Goal: Task Accomplishment & Management: Complete application form

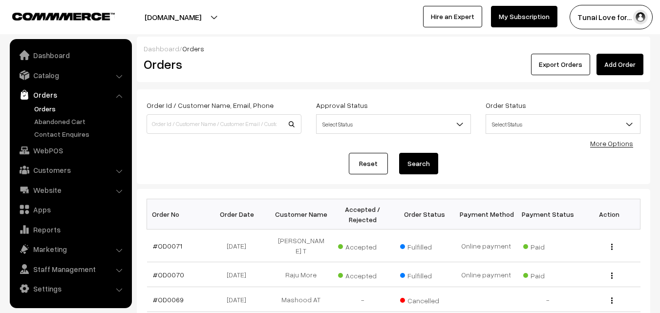
scroll to position [49, 0]
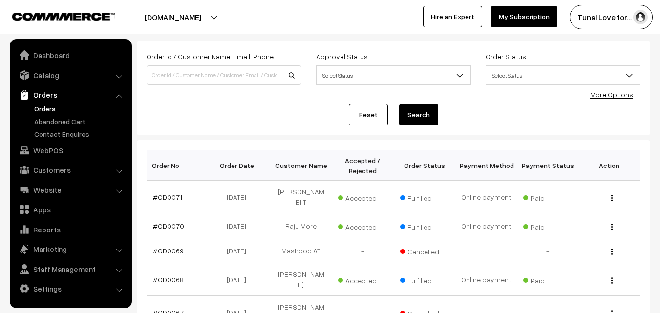
click at [43, 106] on link "Orders" at bounding box center [80, 109] width 97 height 10
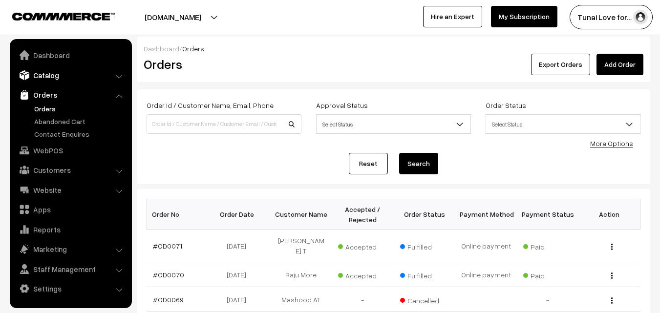
click at [108, 77] on link "Catalog" at bounding box center [70, 75] width 116 height 18
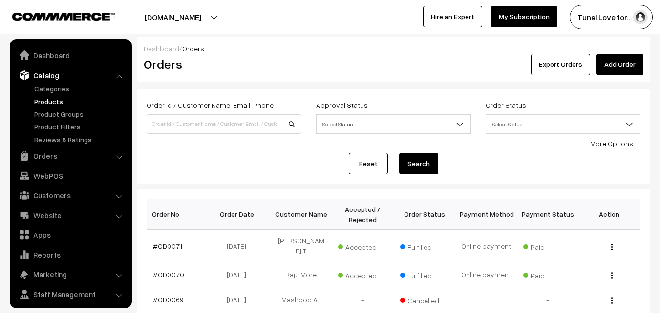
click at [53, 101] on link "Products" at bounding box center [80, 101] width 97 height 10
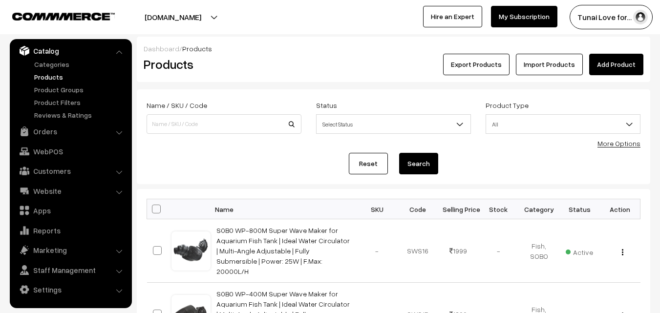
click at [623, 62] on link "Add Product" at bounding box center [617, 65] width 54 height 22
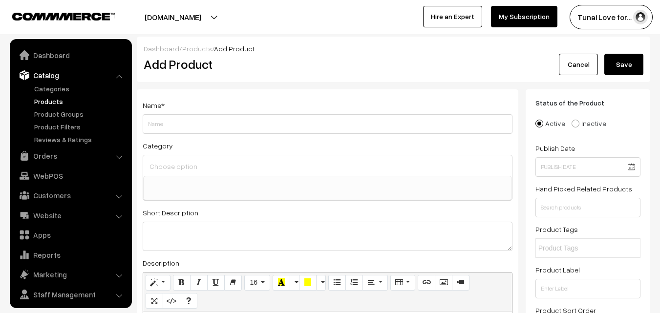
select select
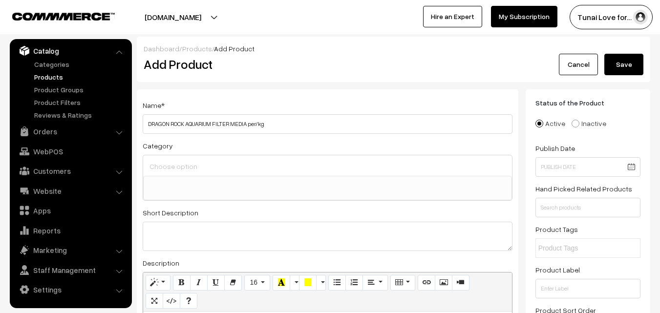
click at [146, 125] on input "DRAGON ROCK AQUARIUM FILTER MEDIA per/kg" at bounding box center [328, 124] width 370 height 20
type input "TUNAI DRAGON ROCK AQUARIUM FILTER MEDIA per/kg"
click at [244, 168] on input at bounding box center [327, 166] width 361 height 14
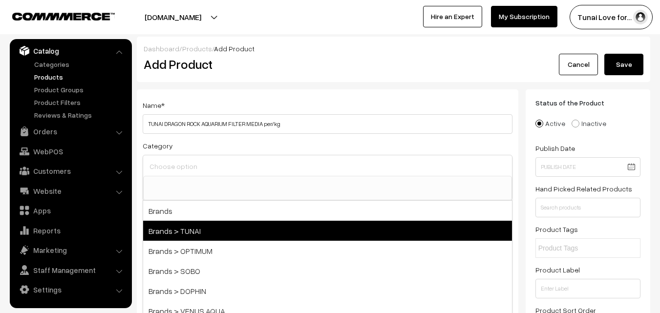
click at [206, 237] on span "Brands > TUNAI" at bounding box center [327, 231] width 369 height 20
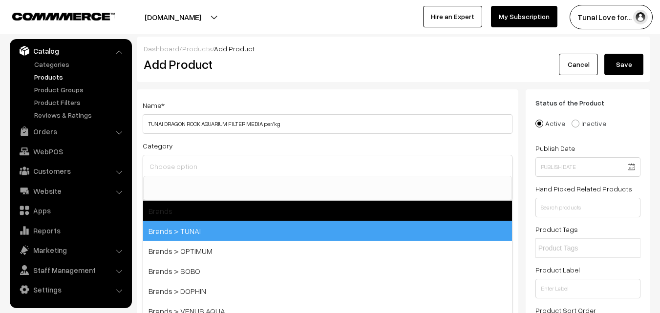
select select "35"
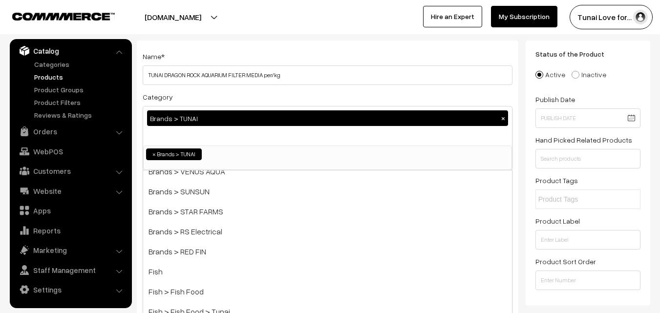
scroll to position [98, 0]
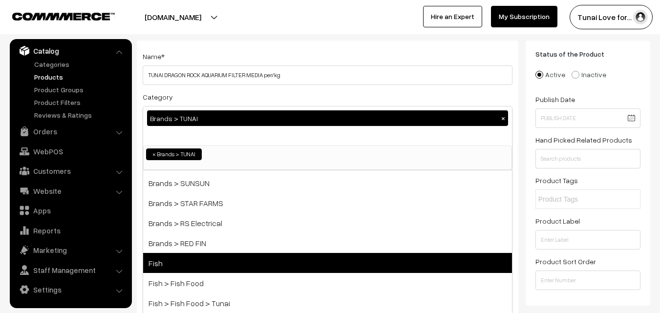
click at [182, 265] on span "Fish" at bounding box center [327, 263] width 369 height 20
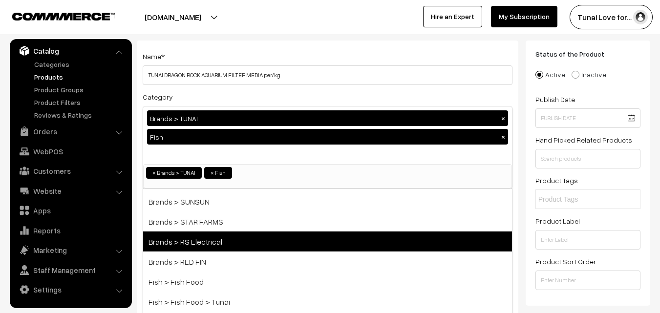
scroll to position [147, 0]
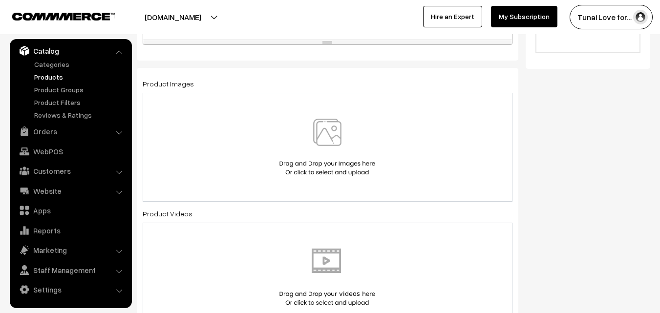
scroll to position [440, 0]
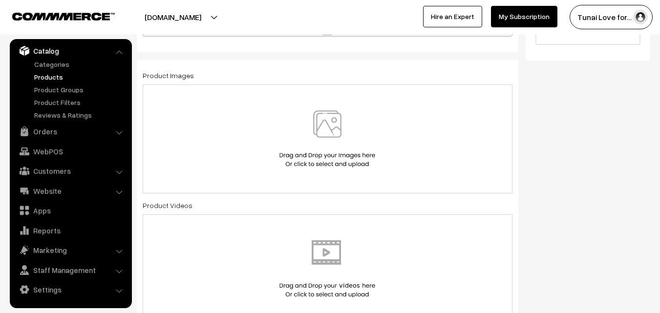
click at [320, 147] on img at bounding box center [327, 138] width 101 height 57
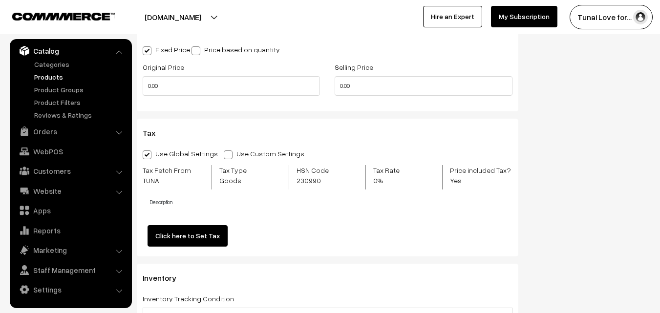
scroll to position [1076, 0]
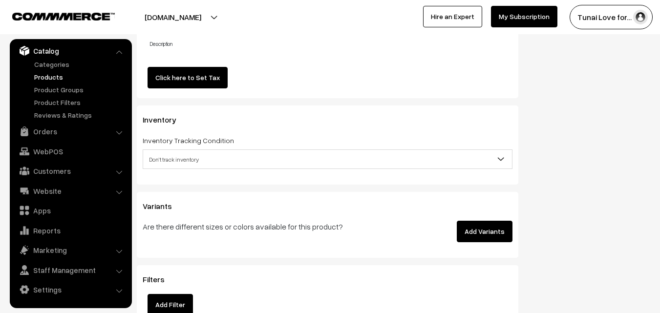
click at [497, 227] on button "Add Variants" at bounding box center [485, 232] width 56 height 22
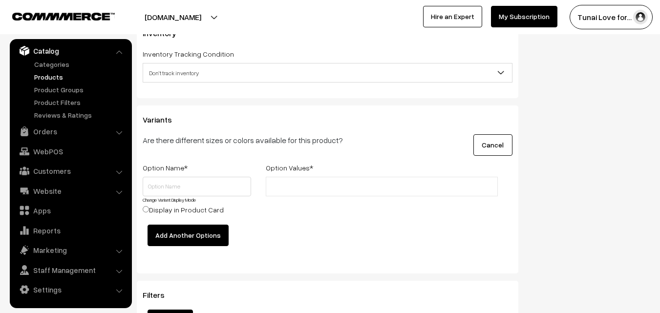
scroll to position [1173, 0]
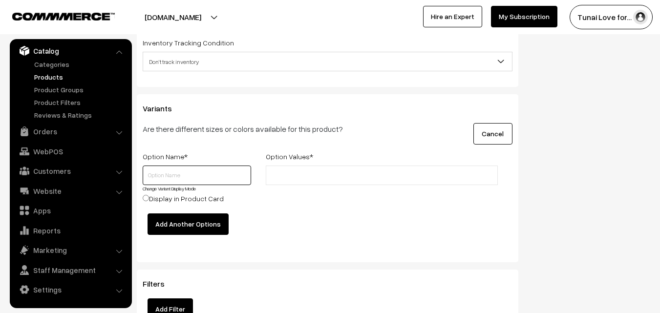
click at [211, 175] on input "text" at bounding box center [197, 176] width 109 height 20
type input "Size"
click at [298, 171] on input "text" at bounding box center [312, 176] width 86 height 10
type input "1kg"
click at [311, 197] on div "1kg" at bounding box center [382, 190] width 247 height 48
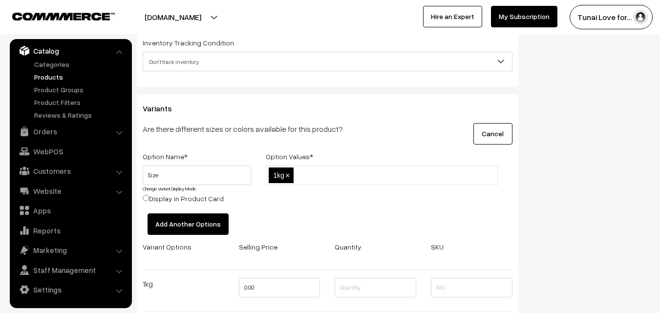
click at [330, 171] on input "text" at bounding box center [339, 176] width 86 height 10
type input "2kg"
click at [340, 199] on div "1kg,2kg 1kg ×" at bounding box center [382, 190] width 247 height 48
click at [354, 174] on input "text" at bounding box center [366, 176] width 86 height 10
type input "3kg"
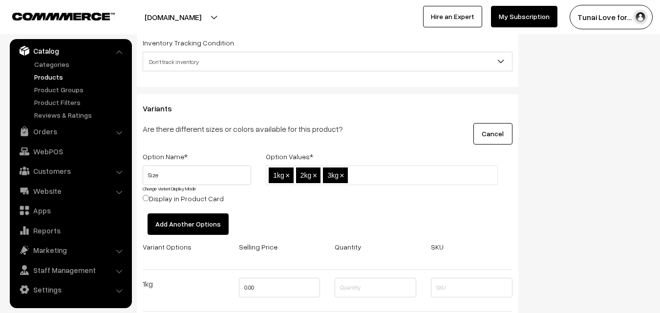
click at [364, 202] on div "1kg,2kg,3kg 1kg × 2kg × 3kg ×" at bounding box center [382, 190] width 247 height 48
click at [370, 172] on input "text" at bounding box center [394, 176] width 86 height 10
type input "5kg"
click at [382, 192] on div "1kg,2kg,3kg,5kg 1kg × 2kg × 3kg ×" at bounding box center [382, 190] width 247 height 48
click at [393, 173] on input "text" at bounding box center [421, 176] width 86 height 10
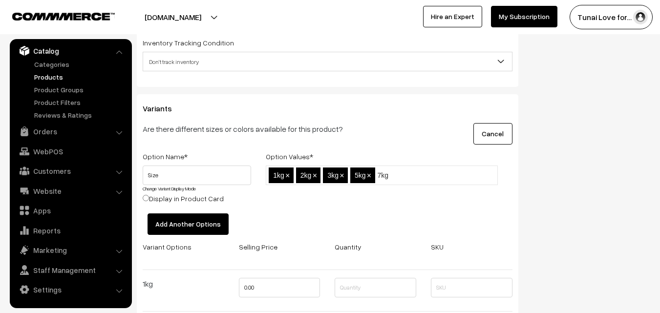
type input "7kg"
click at [405, 204] on div "1kg,2kg,3kg,5kg,7kg 1kg × 2kg × 3kg × 5kg × 7kg ×" at bounding box center [382, 190] width 247 height 48
click at [427, 175] on input "text" at bounding box center [448, 176] width 86 height 10
type input "10kg"
click at [339, 202] on div "1kg,2kg,3kg,5kg,7kg,10kg 1kg × 2kg × 3kg × 5kg × 7kg × 10kg ×" at bounding box center [382, 190] width 247 height 48
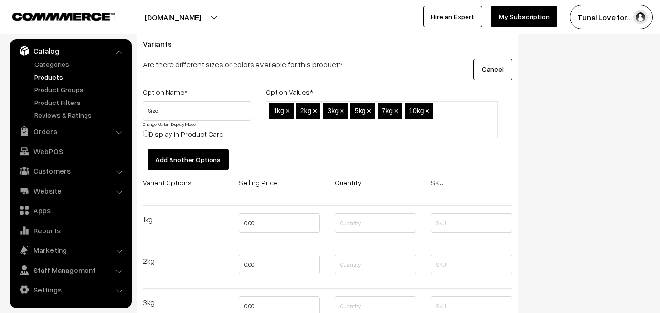
scroll to position [1222, 0]
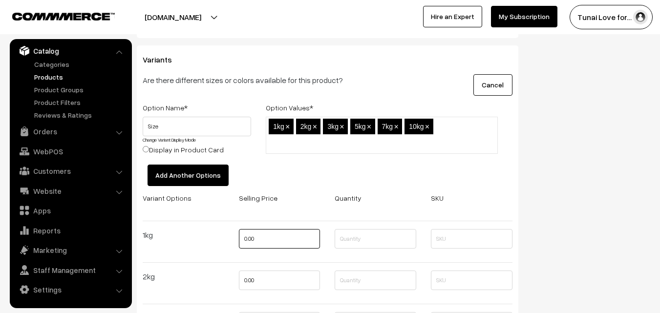
click at [264, 239] on input "0.00" at bounding box center [280, 239] width 82 height 20
type input "0"
click at [266, 239] on input "text" at bounding box center [280, 239] width 82 height 20
type input "260"
click at [269, 277] on input "0.00" at bounding box center [280, 281] width 82 height 20
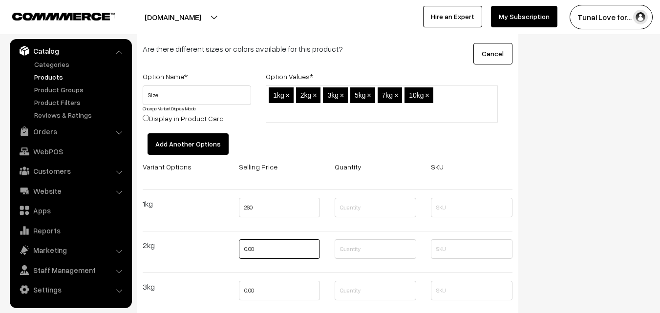
scroll to position [1271, 0]
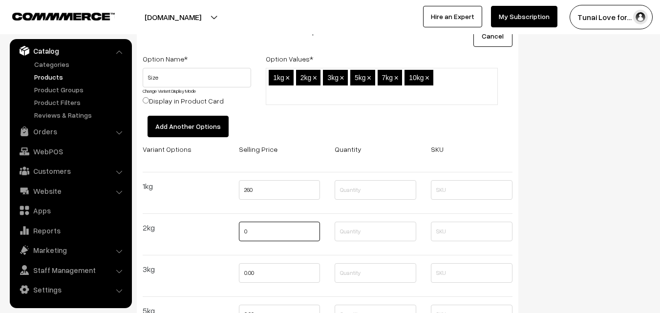
click at [257, 225] on input "0" at bounding box center [280, 232] width 82 height 20
click at [243, 232] on input "0" at bounding box center [280, 232] width 82 height 20
drag, startPoint x: 252, startPoint y: 231, endPoint x: 243, endPoint y: 230, distance: 8.4
click at [243, 230] on input "0" at bounding box center [280, 232] width 82 height 20
drag, startPoint x: 256, startPoint y: 231, endPoint x: 241, endPoint y: 231, distance: 15.6
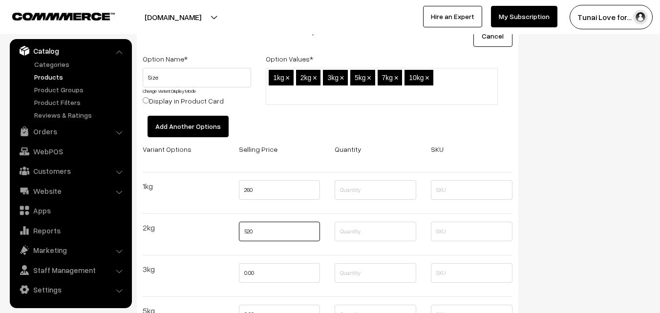
click at [241, 231] on input "520" at bounding box center [280, 232] width 82 height 20
type input "499"
drag, startPoint x: 259, startPoint y: 272, endPoint x: 222, endPoint y: 267, distance: 36.9
click at [222, 267] on div "Variant Options Selling Price Quantity SKU 1kg 260 2kg 499 3kg 0.00 0.00" at bounding box center [327, 286] width 385 height 286
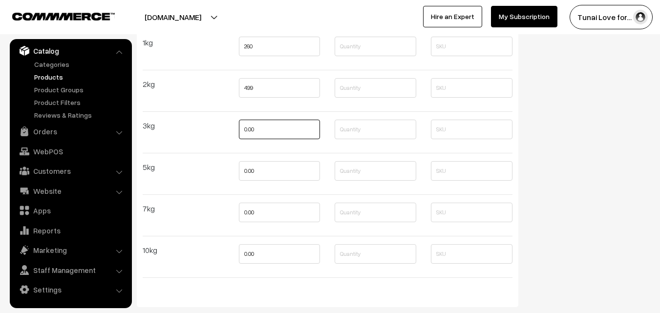
scroll to position [1418, 0]
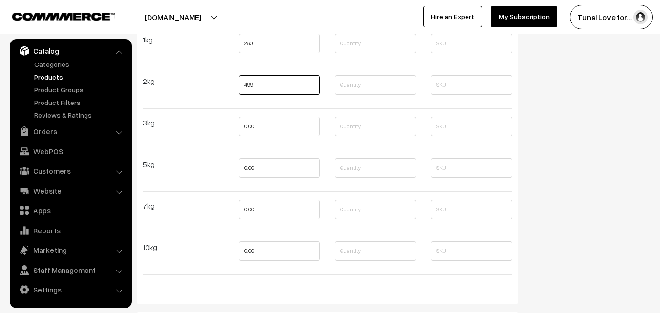
type input "0"
drag, startPoint x: 260, startPoint y: 86, endPoint x: 232, endPoint y: 82, distance: 28.1
click at [232, 82] on div "499" at bounding box center [280, 87] width 96 height 25
type input "520"
drag, startPoint x: 248, startPoint y: 129, endPoint x: 234, endPoint y: 130, distance: 13.8
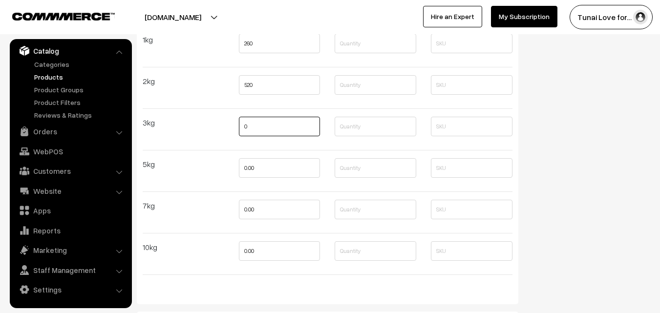
click at [234, 130] on div "0" at bounding box center [280, 129] width 96 height 25
click at [266, 171] on input "0.00" at bounding box center [280, 168] width 82 height 20
type input "0"
drag, startPoint x: 258, startPoint y: 126, endPoint x: 230, endPoint y: 128, distance: 27.4
click at [230, 128] on div "Variant Options Selling Price Quantity SKU 1kg 260 2kg 520 3kg 0 0" at bounding box center [327, 140] width 385 height 286
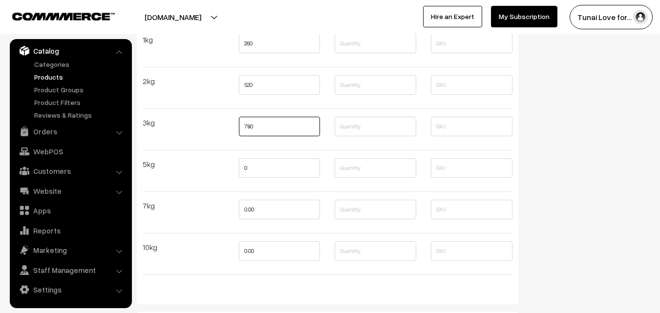
type input "780"
drag, startPoint x: 265, startPoint y: 167, endPoint x: 242, endPoint y: 167, distance: 23.5
click at [242, 167] on input "0" at bounding box center [280, 168] width 82 height 20
click at [254, 166] on input "0" at bounding box center [280, 168] width 82 height 20
drag, startPoint x: 258, startPoint y: 165, endPoint x: 235, endPoint y: 167, distance: 23.5
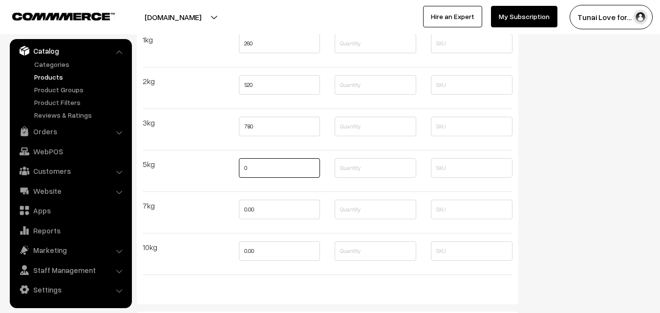
click at [235, 167] on div "0" at bounding box center [280, 170] width 96 height 25
type input "1300"
click at [261, 208] on input "0.00" at bounding box center [280, 210] width 82 height 20
drag, startPoint x: 273, startPoint y: 208, endPoint x: 229, endPoint y: 207, distance: 44.0
click at [229, 207] on div "Variant Options Selling Price Quantity SKU 1kg 260 2kg 520 3kg 780" at bounding box center [327, 140] width 385 height 286
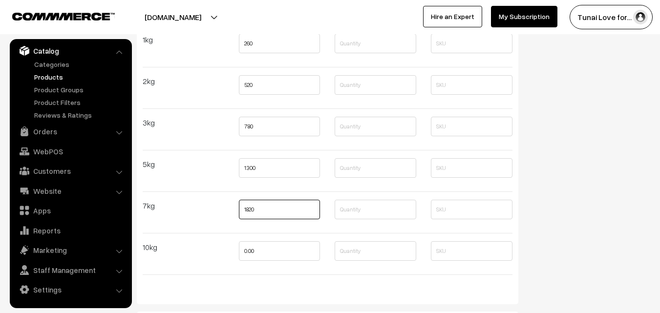
type input "1820"
click at [235, 246] on div "0.00" at bounding box center [280, 254] width 96 height 25
drag, startPoint x: 252, startPoint y: 250, endPoint x: 242, endPoint y: 250, distance: 10.3
click at [242, 250] on input "0" at bounding box center [280, 252] width 82 height 20
type input "2600"
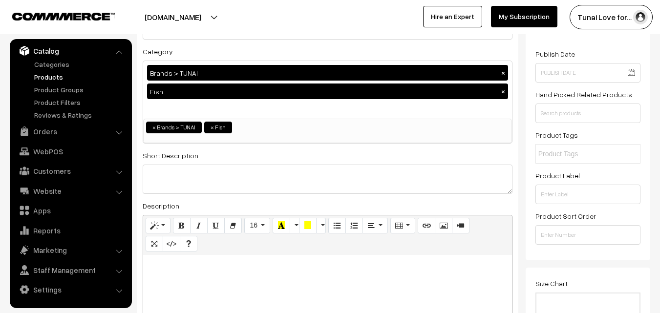
scroll to position [0, 0]
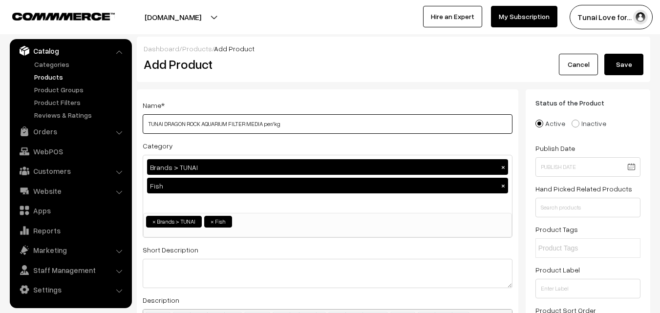
drag, startPoint x: 264, startPoint y: 123, endPoint x: 323, endPoint y: 123, distance: 59.6
click at [323, 123] on input "TUNAI DRAGON ROCK AQUARIUM FILTER MEDIA per/kg" at bounding box center [328, 124] width 370 height 20
type input "TUNAI DRAGON ROCK AQUARIUM FILTER MEDIA"
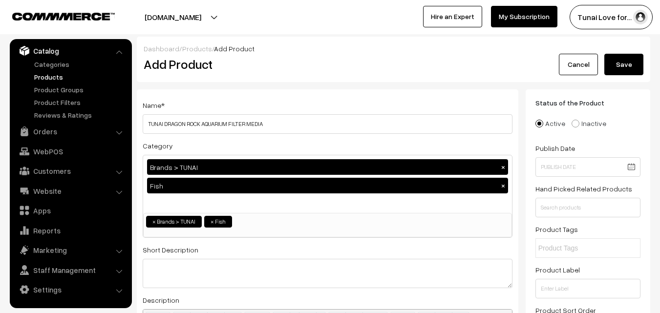
click at [623, 66] on button "Save" at bounding box center [624, 65] width 39 height 22
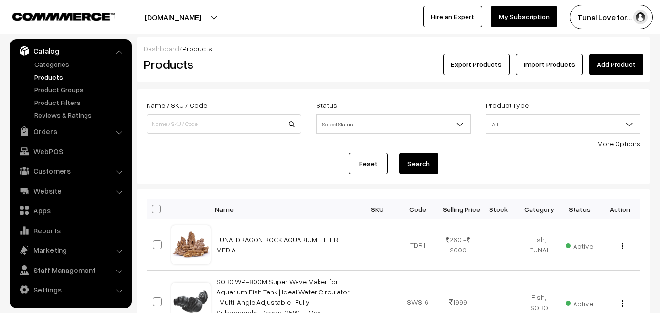
click at [628, 65] on link "Add Product" at bounding box center [617, 65] width 54 height 22
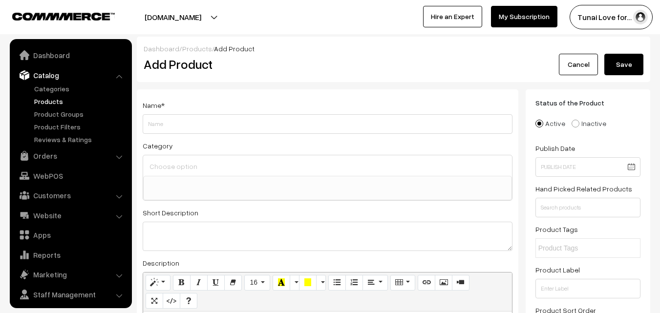
select select
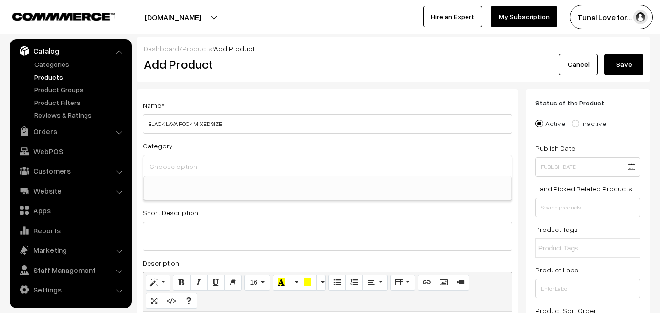
click at [237, 165] on input at bounding box center [327, 166] width 361 height 14
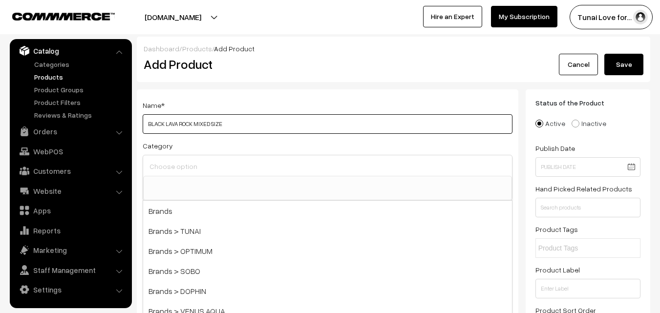
click at [149, 123] on input "BLACK LAVA ROCK MIXED SIZE" at bounding box center [328, 124] width 370 height 20
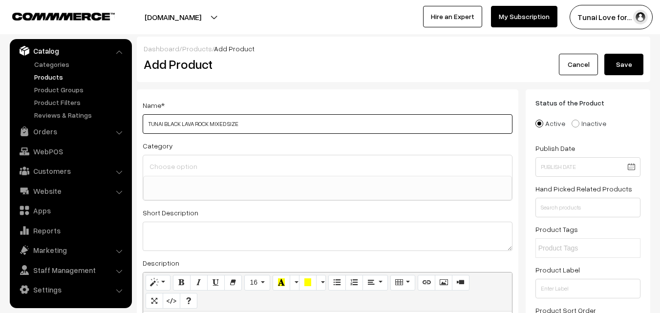
type input "TUNAI BLACK LAVA ROCK MIXED SIZE"
click at [255, 125] on input "TUNAI BLACK LAVA ROCK MIXED SIZE" at bounding box center [328, 124] width 370 height 20
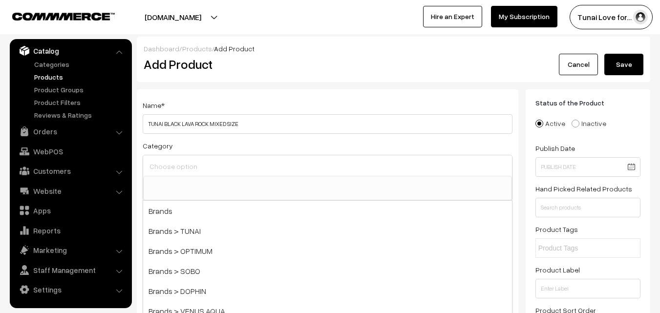
click at [221, 172] on input at bounding box center [327, 166] width 361 height 14
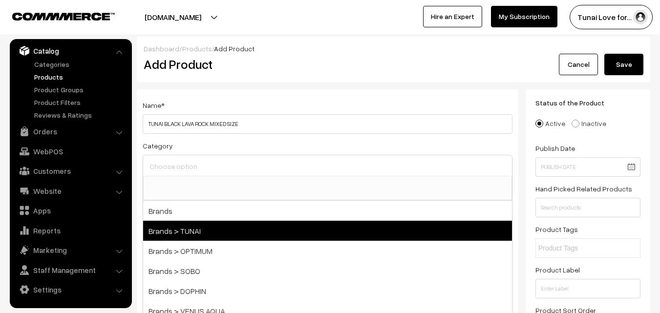
click at [189, 235] on span "Brands > TUNAI" at bounding box center [327, 231] width 369 height 20
select select "35"
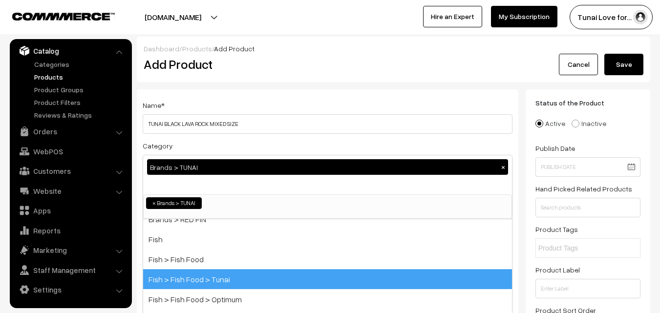
scroll to position [147, 0]
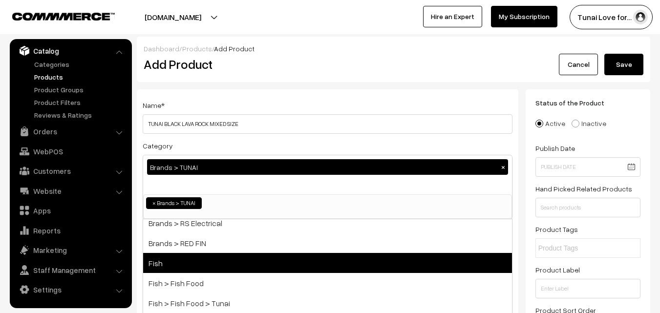
click at [185, 261] on span "Fish" at bounding box center [327, 263] width 369 height 20
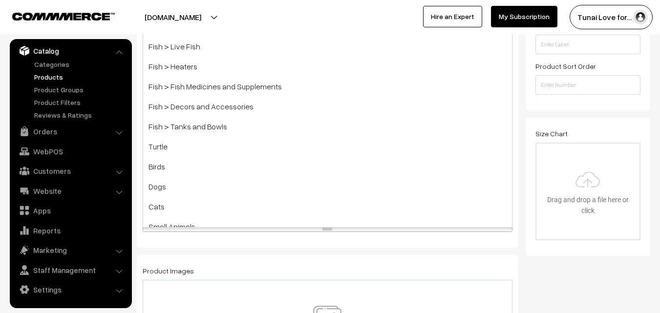
scroll to position [440, 0]
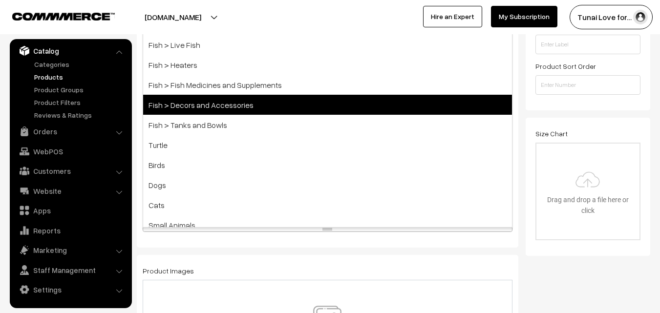
click at [245, 103] on span "Fish > Decors and Accessories" at bounding box center [327, 105] width 369 height 20
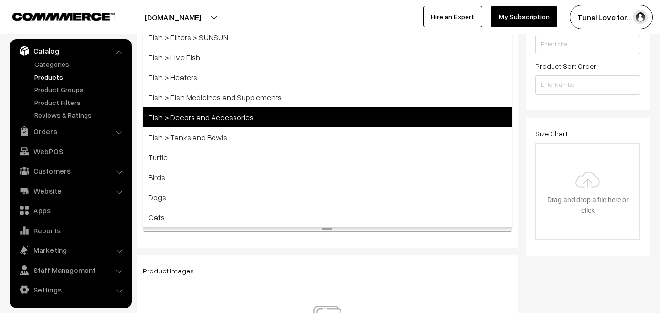
scroll to position [275, 0]
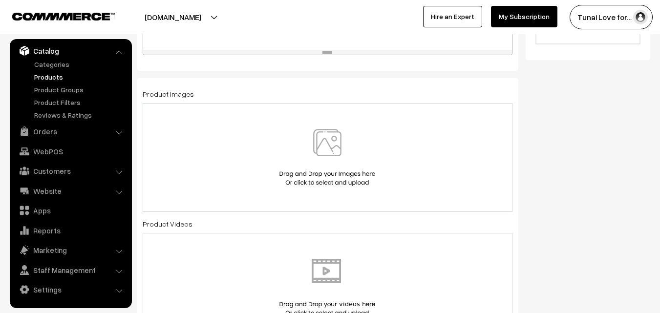
scroll to position [471, 0]
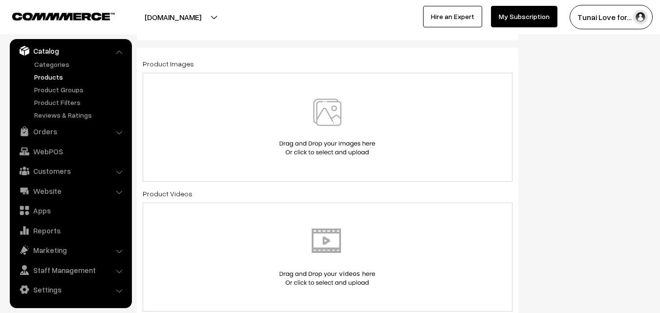
click at [332, 122] on img at bounding box center [327, 127] width 101 height 57
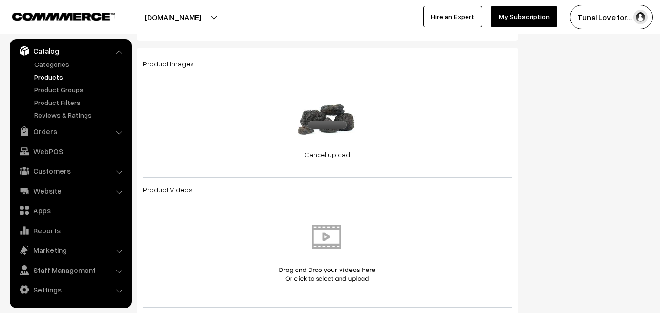
click at [462, 116] on div "5.4 KB images (13).jpg Check Error Cancel upload" at bounding box center [328, 125] width 370 height 105
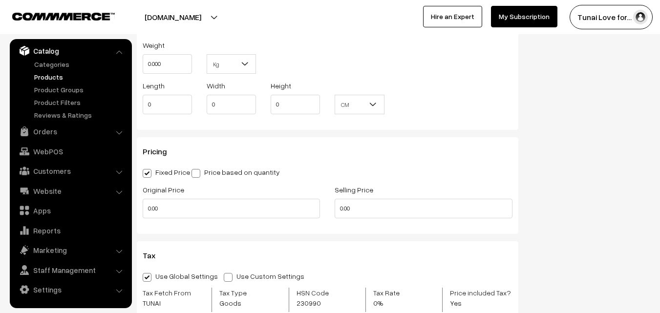
scroll to position [862, 0]
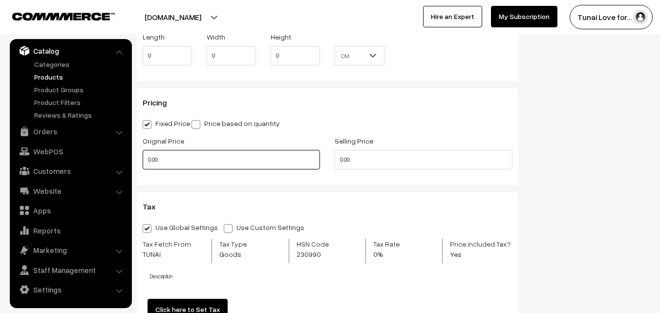
drag, startPoint x: 166, startPoint y: 158, endPoint x: 133, endPoint y: 158, distance: 32.8
type input "0"
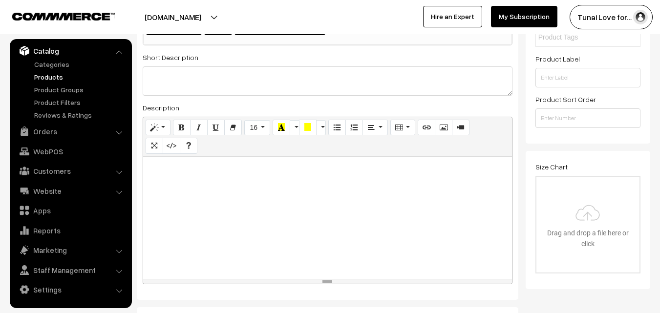
scroll to position [31, 0]
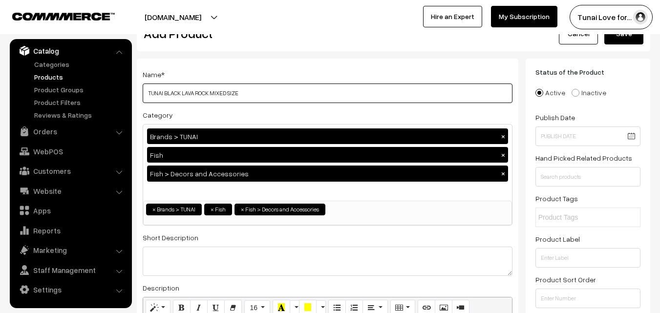
click at [255, 94] on input "TUNAI BLACK LAVA ROCK MIXED SIZE" at bounding box center [328, 94] width 370 height 20
paste input "per/kg"
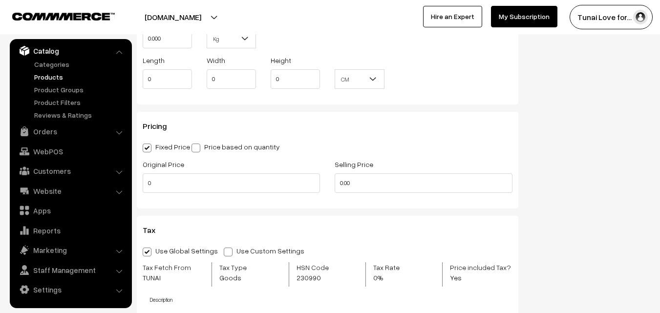
scroll to position [862, 0]
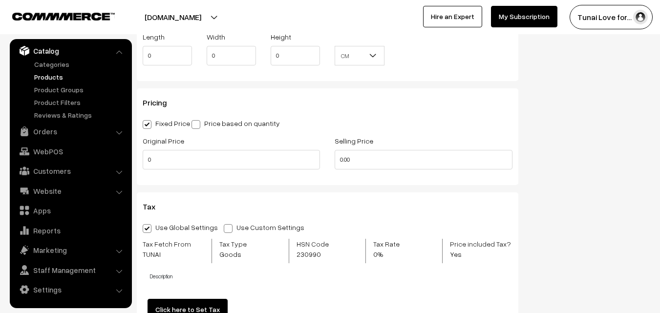
type input "TUNAI BLACK LAVA ROCK MIXED SIZE per/kg"
click at [326, 159] on div "Original Price 0 Selling Price 0.00" at bounding box center [327, 155] width 385 height 41
type input "200"
drag, startPoint x: 159, startPoint y: 161, endPoint x: 140, endPoint y: 157, distance: 19.9
click at [140, 157] on div "Original Price 0" at bounding box center [231, 155] width 192 height 41
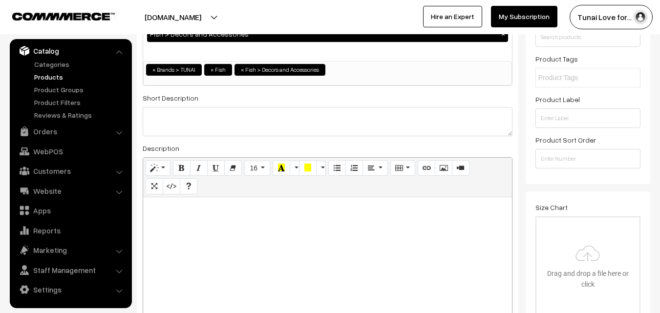
scroll to position [0, 0]
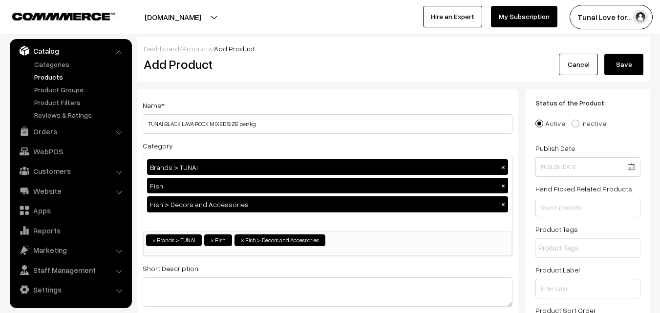
type input "300"
click at [619, 71] on button "Save" at bounding box center [624, 65] width 39 height 22
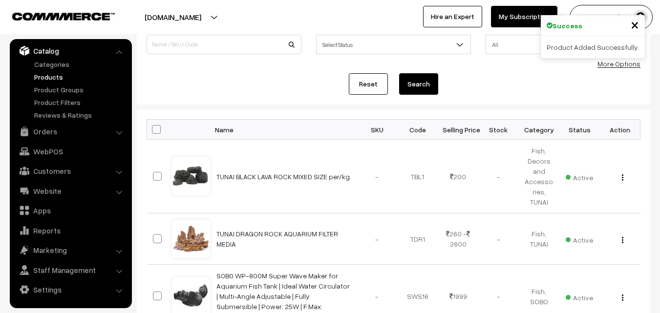
scroll to position [196, 0]
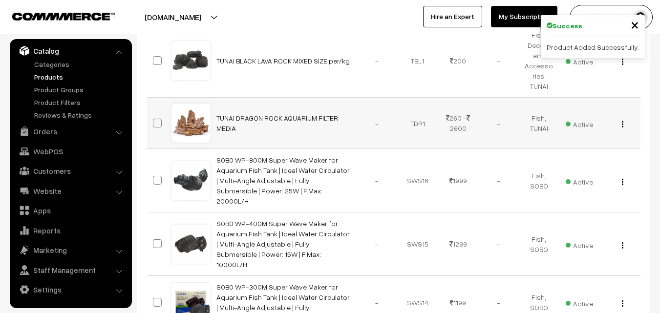
click at [623, 121] on img "button" at bounding box center [622, 124] width 1 height 6
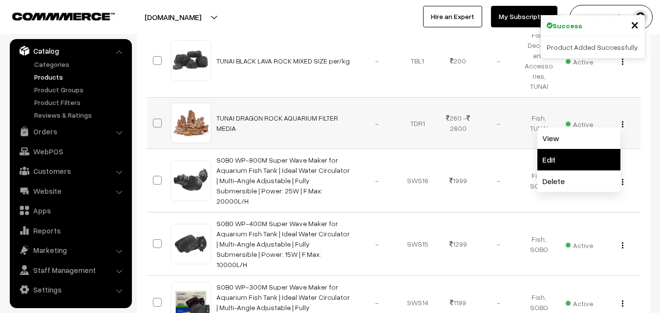
click at [552, 149] on link "Edit" at bounding box center [579, 160] width 83 height 22
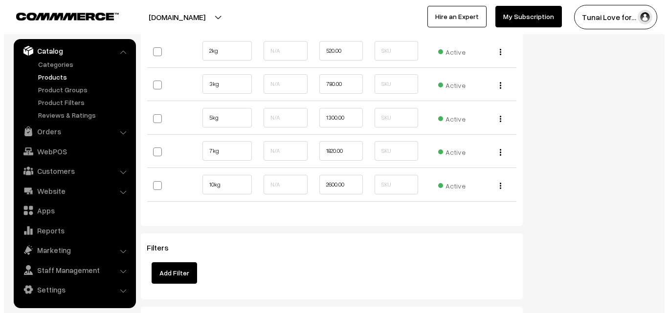
scroll to position [1076, 0]
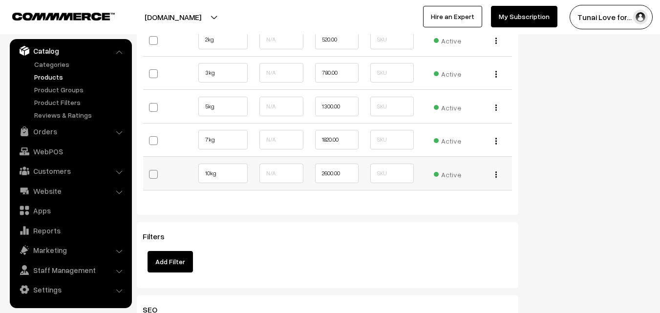
click at [496, 175] on img "button" at bounding box center [496, 175] width 1 height 6
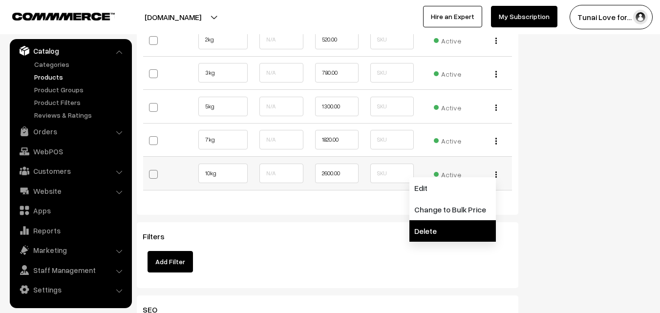
click at [433, 233] on link "Delete" at bounding box center [453, 231] width 87 height 22
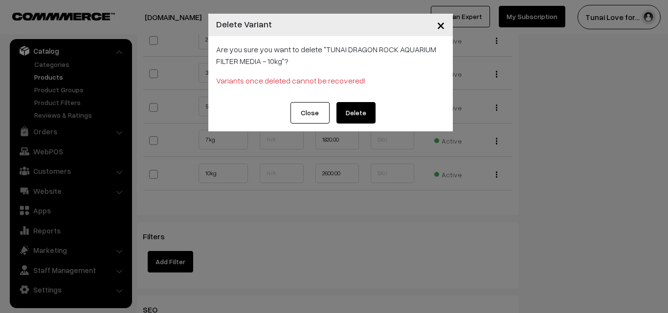
click at [367, 112] on button "Delete" at bounding box center [355, 113] width 39 height 22
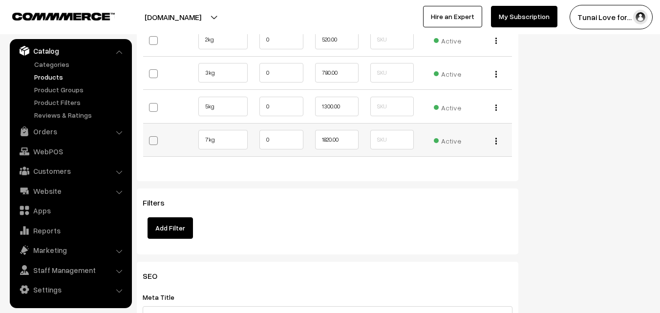
click at [496, 138] on img "button" at bounding box center [496, 141] width 1 height 6
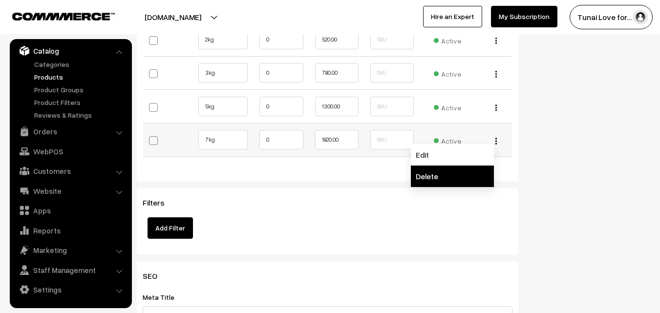
click at [418, 172] on link "Delete" at bounding box center [452, 177] width 83 height 22
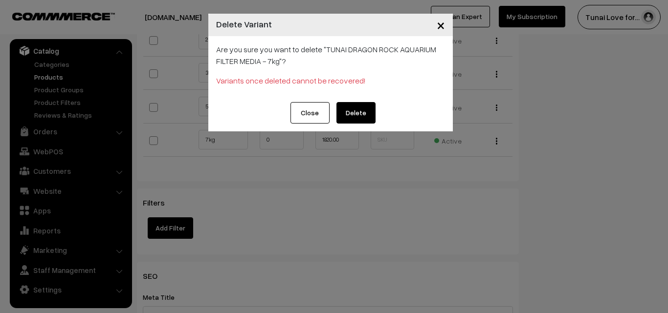
drag, startPoint x: 363, startPoint y: 115, endPoint x: 413, endPoint y: 126, distance: 51.0
click at [362, 115] on button "Delete" at bounding box center [355, 113] width 39 height 22
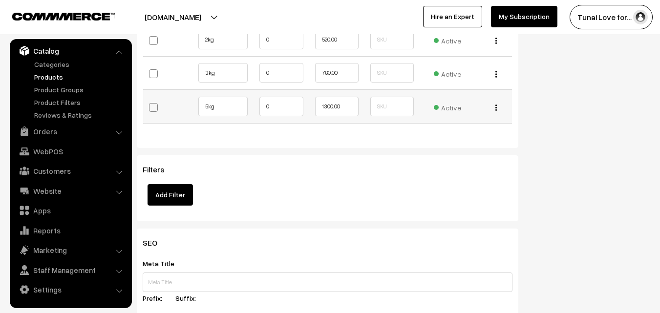
click at [494, 106] on div "Edit Delete" at bounding box center [494, 106] width 25 height 10
click at [496, 107] on img "button" at bounding box center [496, 108] width 1 height 6
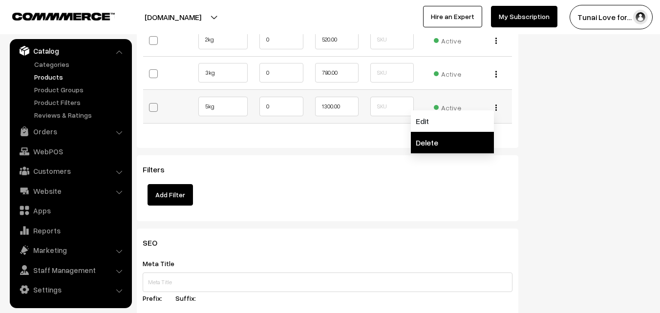
click at [443, 141] on link "Delete" at bounding box center [452, 143] width 83 height 22
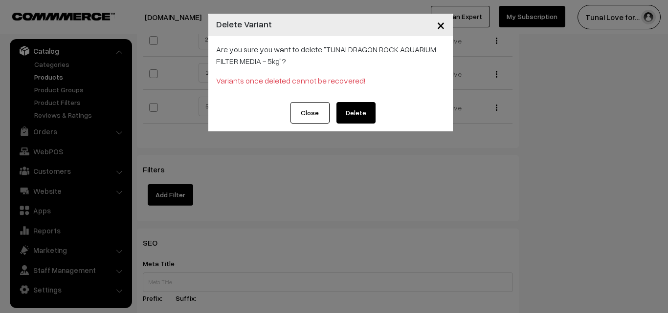
click at [347, 113] on button "Delete" at bounding box center [355, 113] width 39 height 22
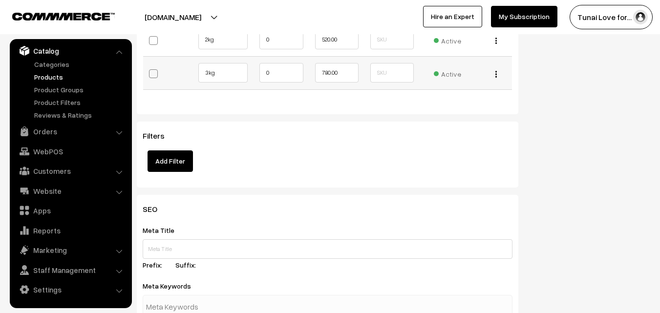
click at [496, 73] on img "button" at bounding box center [496, 74] width 1 height 6
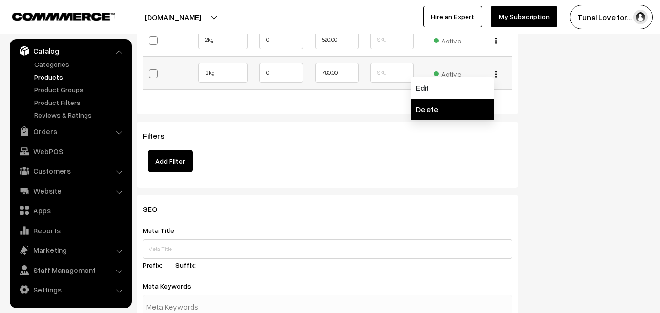
click at [431, 104] on link "Delete" at bounding box center [452, 110] width 83 height 22
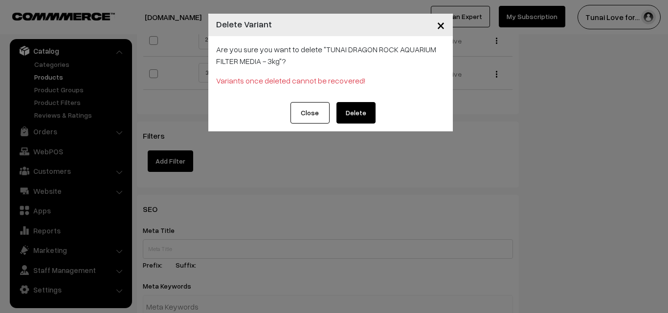
click at [357, 111] on button "Delete" at bounding box center [355, 113] width 39 height 22
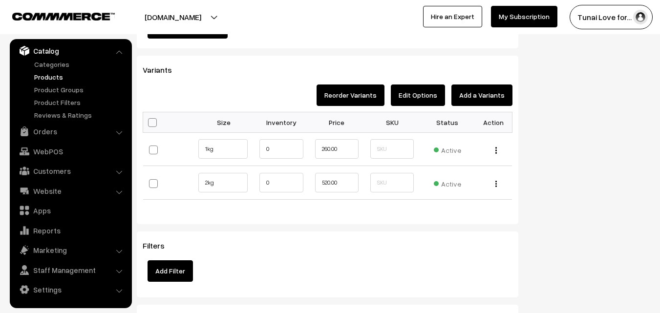
scroll to position [929, 0]
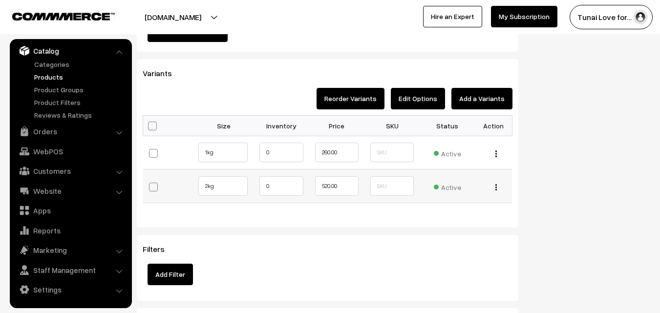
click at [495, 184] on button "button" at bounding box center [496, 187] width 2 height 8
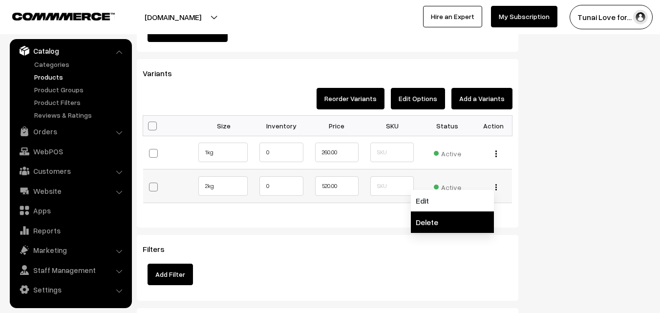
click at [441, 219] on link "Delete" at bounding box center [452, 223] width 83 height 22
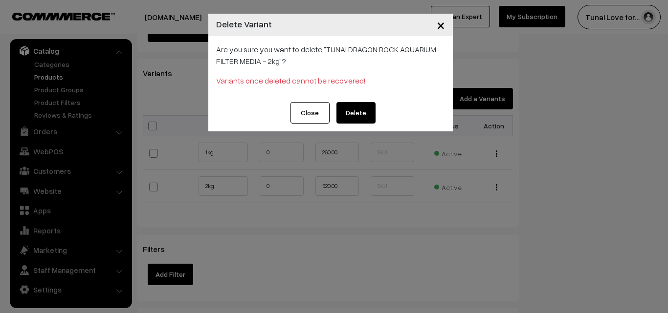
click at [363, 113] on button "Delete" at bounding box center [355, 113] width 39 height 22
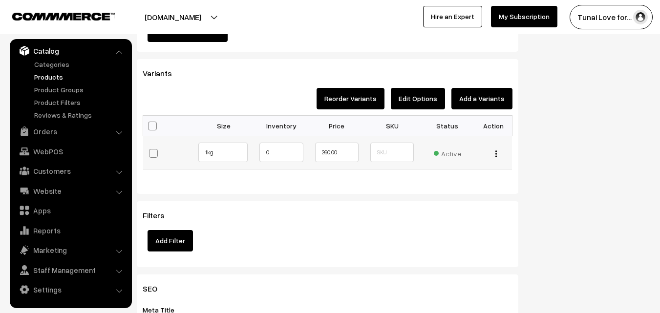
click at [494, 152] on div "Edit Delete" at bounding box center [494, 153] width 25 height 10
click at [496, 152] on img "button" at bounding box center [496, 154] width 1 height 6
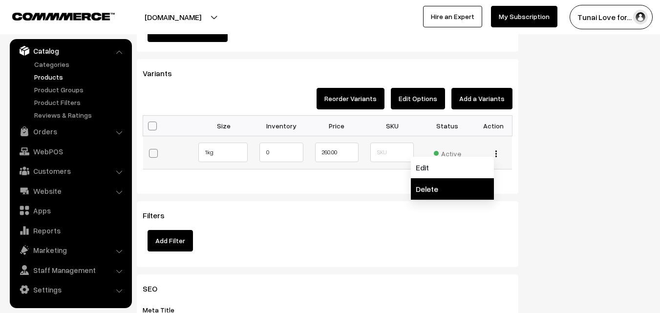
click at [428, 185] on link "Delete" at bounding box center [452, 189] width 83 height 22
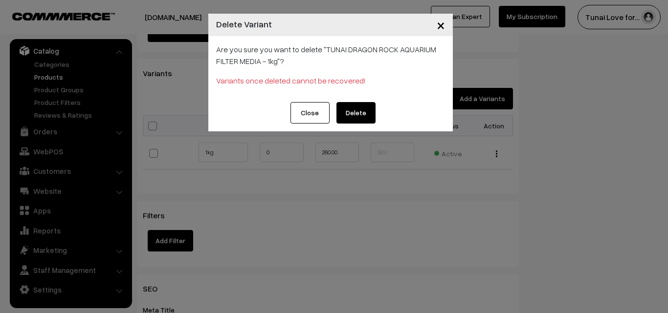
click at [352, 110] on button "Delete" at bounding box center [355, 113] width 39 height 22
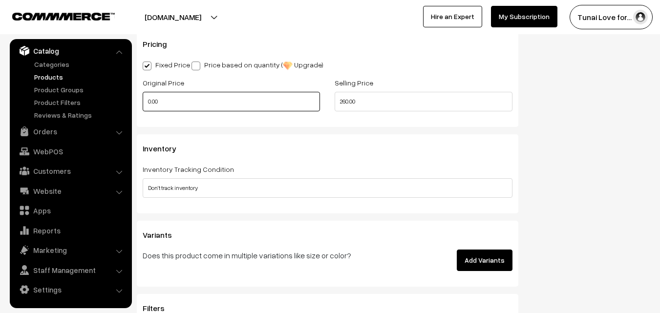
drag, startPoint x: 182, startPoint y: 100, endPoint x: 142, endPoint y: 98, distance: 40.7
click at [142, 98] on div "Original Price 0.00" at bounding box center [231, 97] width 192 height 41
type input "300.00"
click at [356, 126] on div "Pricing Fixed Price Price based on quantity ( Upgrade ) Original Price 300.00 S…" at bounding box center [328, 78] width 382 height 97
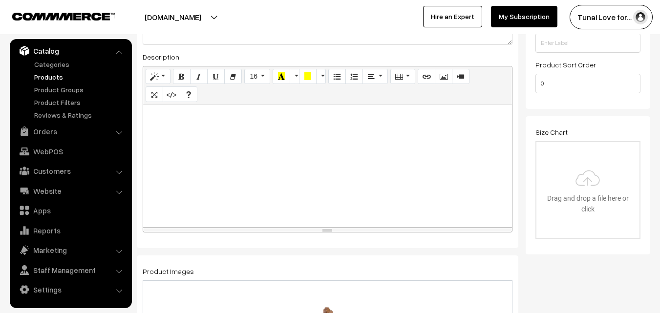
scroll to position [0, 0]
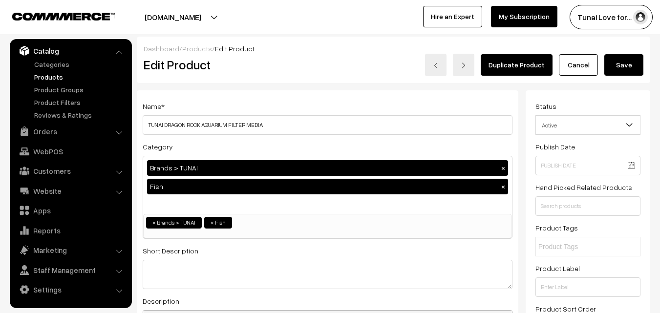
click at [629, 62] on button "Save" at bounding box center [624, 65] width 39 height 22
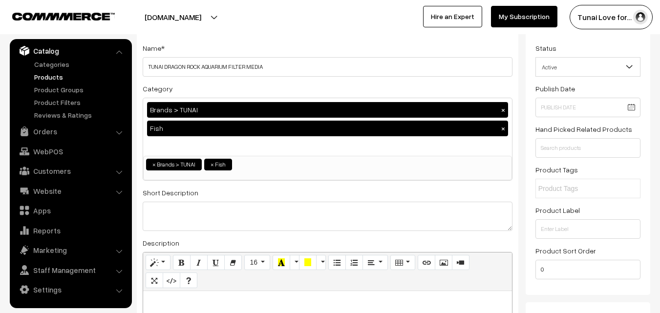
scroll to position [49, 0]
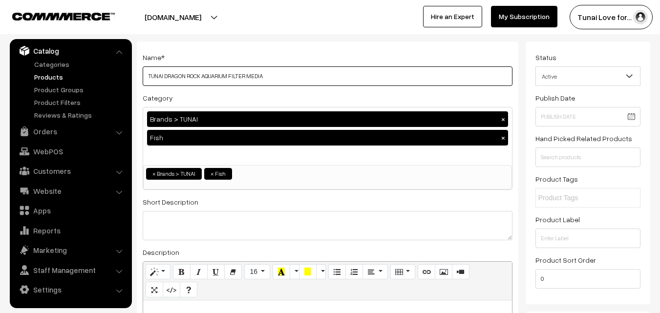
click at [276, 76] on input "TUNAI DRAGON ROCK AQUARIUM FILTER MEDIA" at bounding box center [328, 76] width 370 height 20
paste input "per/kg"
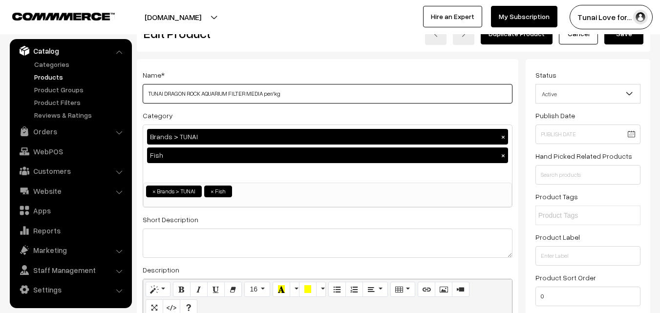
scroll to position [0, 0]
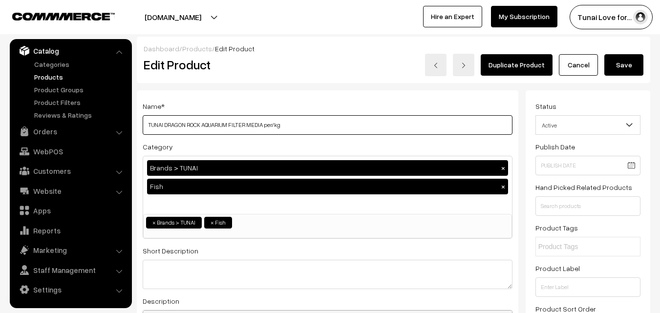
type input "TUNAI DRAGON ROCK AQUARIUM FILTER MEDIA per/kg"
click at [634, 66] on button "Save" at bounding box center [624, 65] width 39 height 22
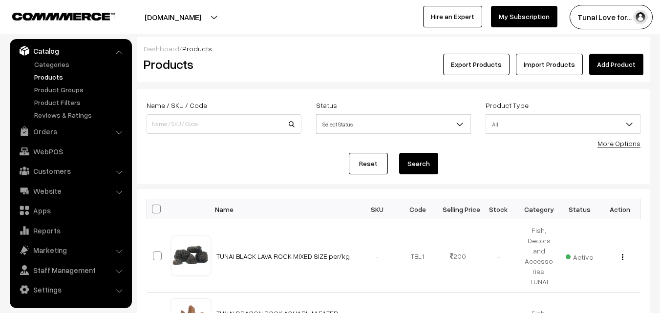
click at [616, 66] on link "Add Product" at bounding box center [617, 65] width 54 height 22
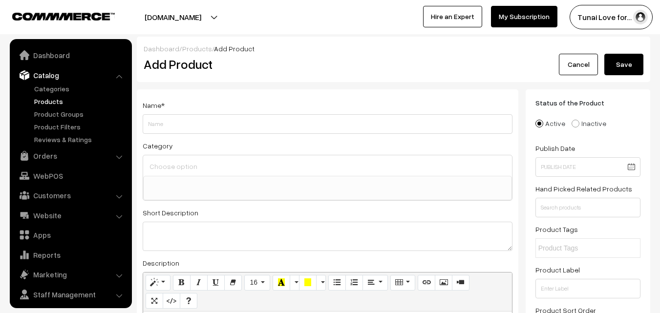
select select
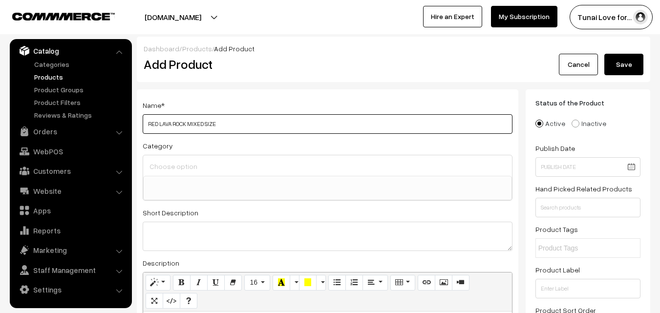
paste input "per/kg"
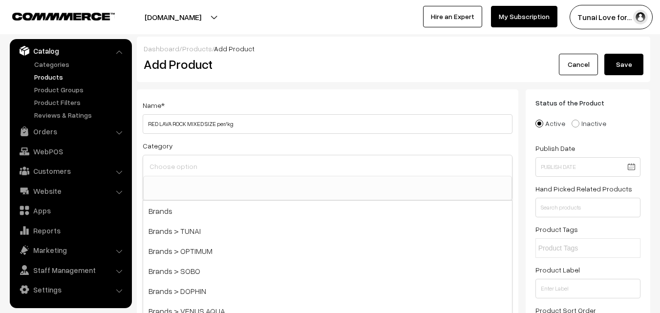
click at [232, 165] on input at bounding box center [327, 166] width 361 height 14
click at [147, 124] on input "RED LAVA ROCK MIXED SIZE per/kg" at bounding box center [328, 124] width 370 height 20
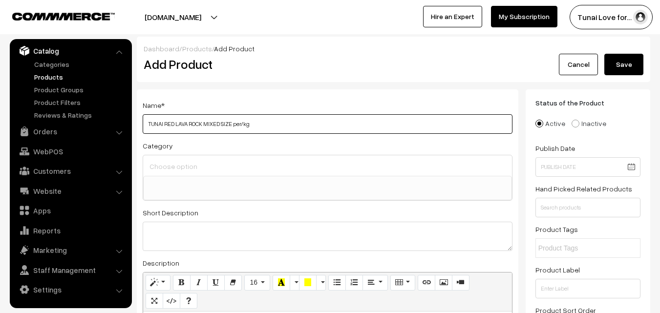
type input "TUNAI RED LAVA ROCK MIXED SIZE per/kg"
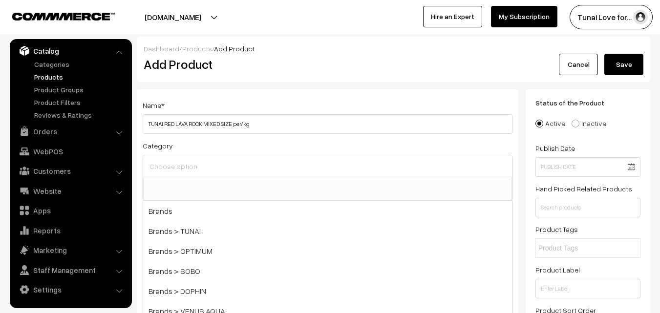
click at [201, 166] on input at bounding box center [327, 166] width 361 height 14
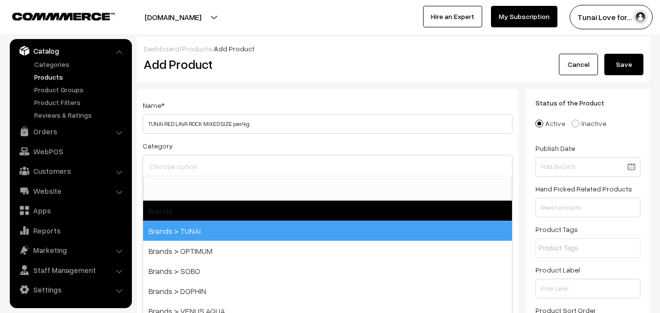
click at [217, 235] on span "Brands > TUNAI" at bounding box center [327, 231] width 369 height 20
select select "35"
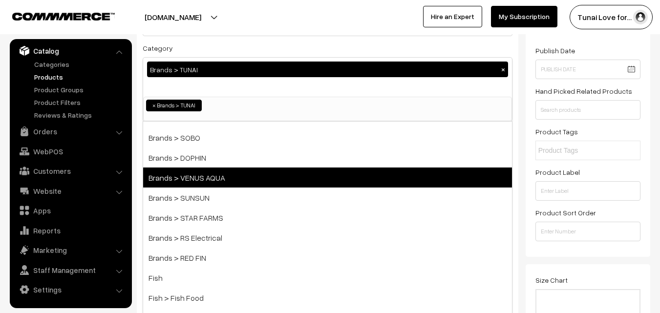
scroll to position [49, 0]
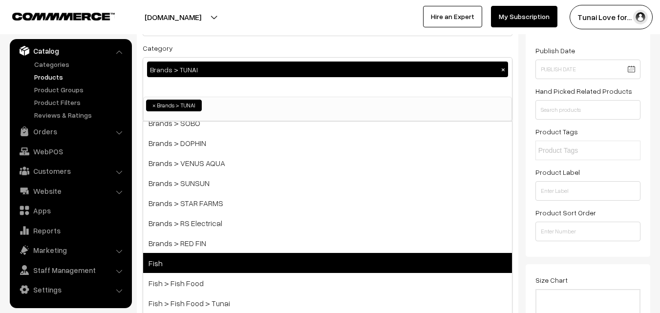
click at [244, 258] on span "Fish" at bounding box center [327, 263] width 369 height 20
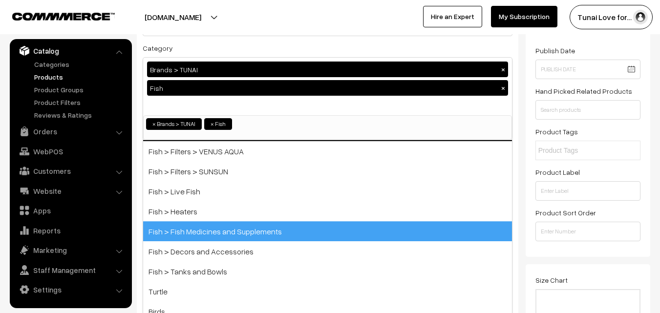
scroll to position [448, 0]
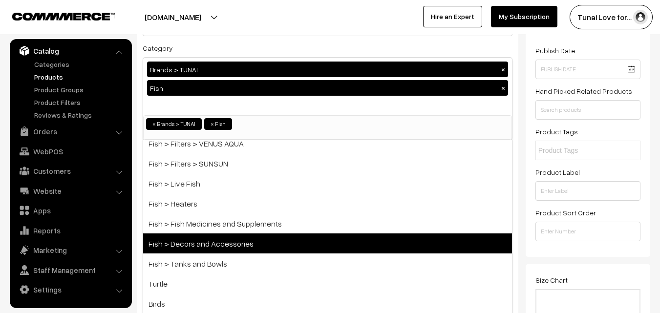
click at [272, 244] on span "Fish > Decors and Accessories" at bounding box center [327, 244] width 369 height 20
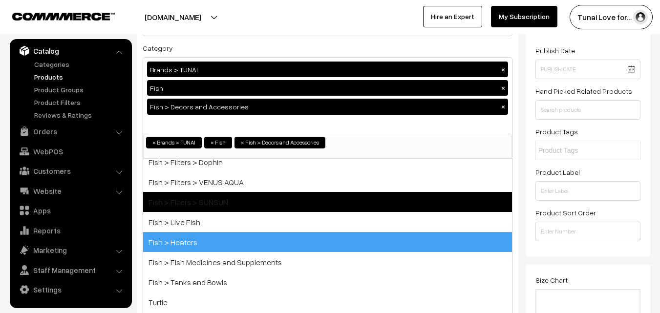
scroll to position [428, 0]
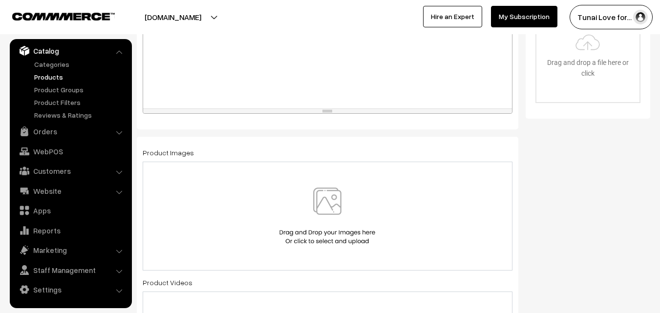
scroll to position [391, 0]
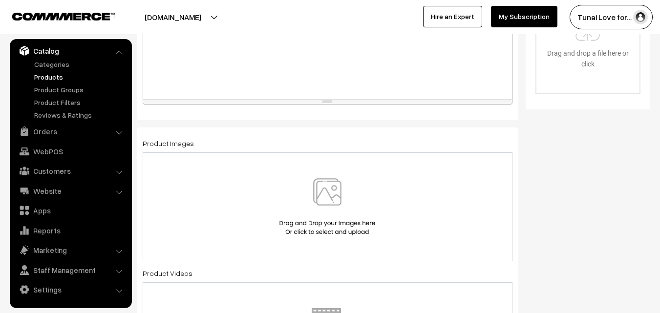
click at [337, 186] on img at bounding box center [327, 206] width 101 height 57
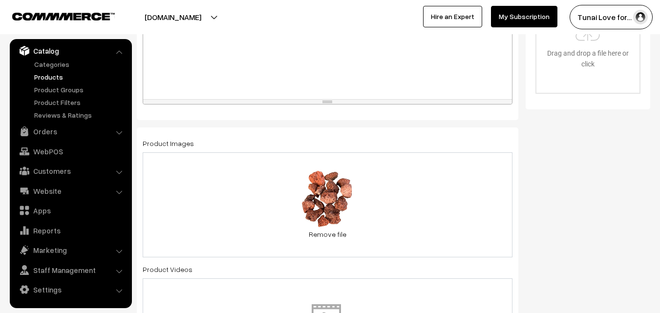
click at [437, 209] on div "55 KB Red-Lava-Rock-2-to-5-cm-Volcanic-Stones-1kg-Decorative-Rocks-for-Aquarium…" at bounding box center [328, 205] width 370 height 105
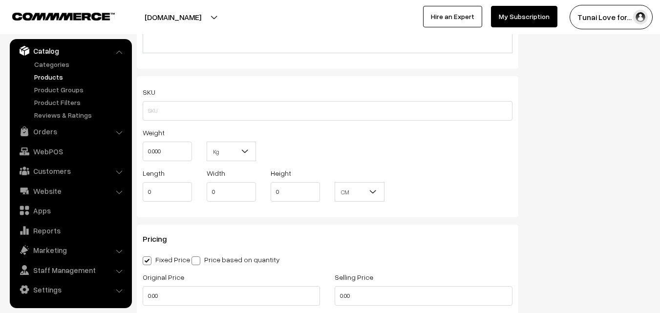
scroll to position [733, 0]
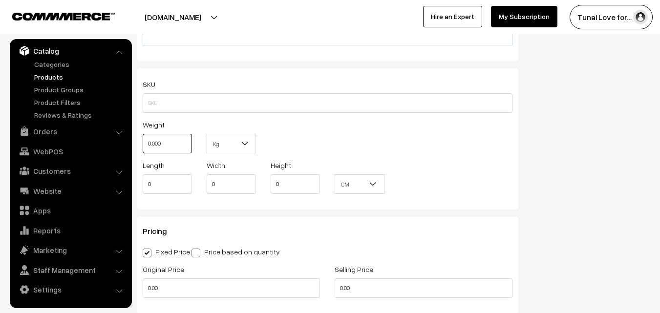
drag, startPoint x: 171, startPoint y: 142, endPoint x: 136, endPoint y: 141, distance: 35.2
click at [136, 141] on div "Weight 0.000" at bounding box center [167, 139] width 64 height 41
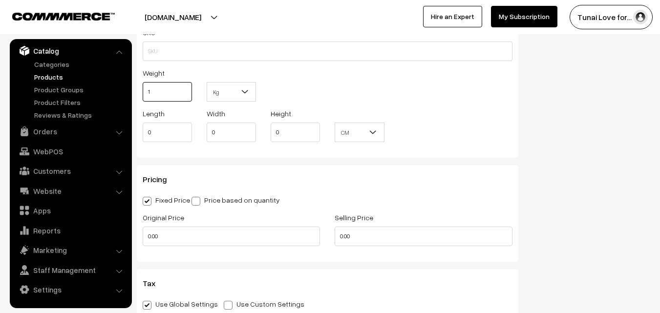
scroll to position [831, 0]
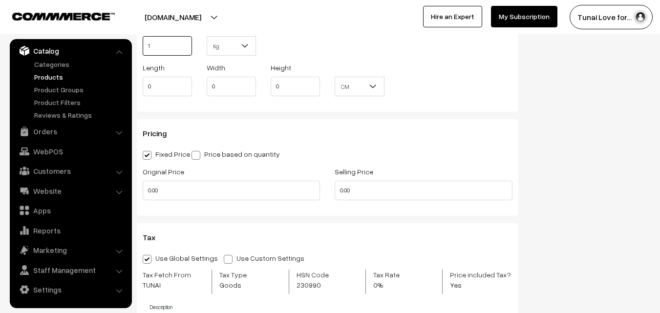
type input "1"
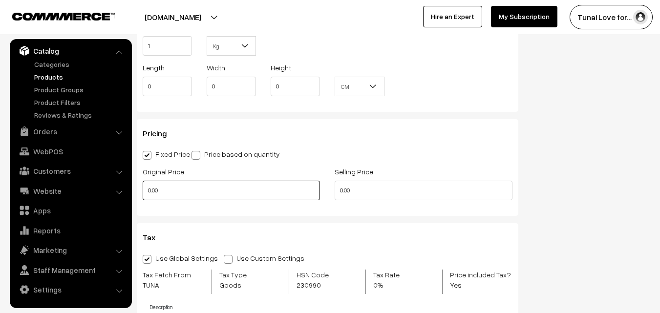
click at [142, 192] on div "Original Price 0.00" at bounding box center [231, 186] width 192 height 41
type input "300"
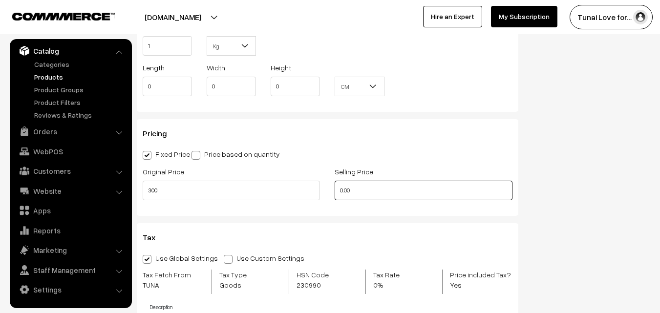
drag, startPoint x: 368, startPoint y: 186, endPoint x: 315, endPoint y: 186, distance: 53.3
click at [315, 186] on div "Original Price 300 Selling Price 0.00" at bounding box center [327, 186] width 385 height 41
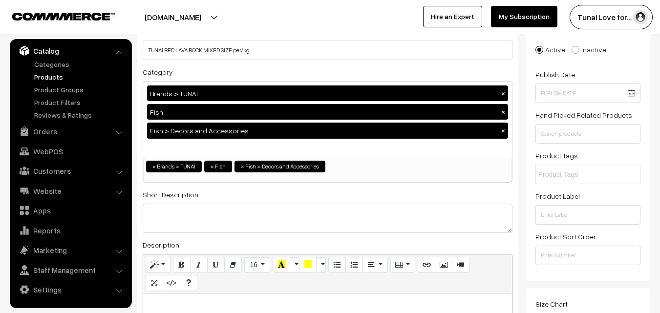
scroll to position [0, 0]
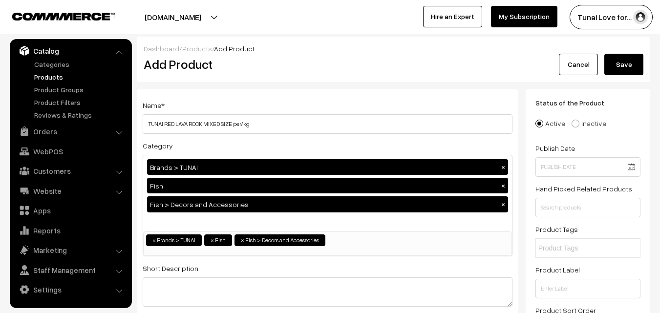
type input "200"
click at [619, 64] on button "Save" at bounding box center [624, 65] width 39 height 22
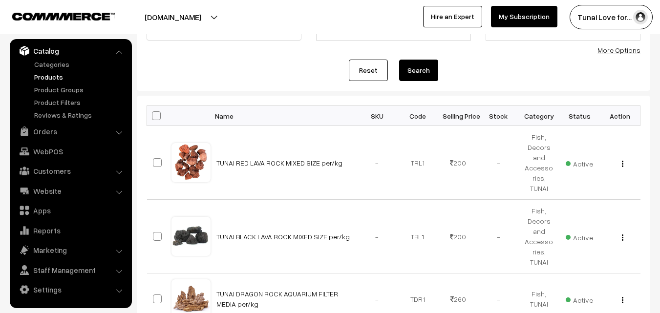
scroll to position [147, 0]
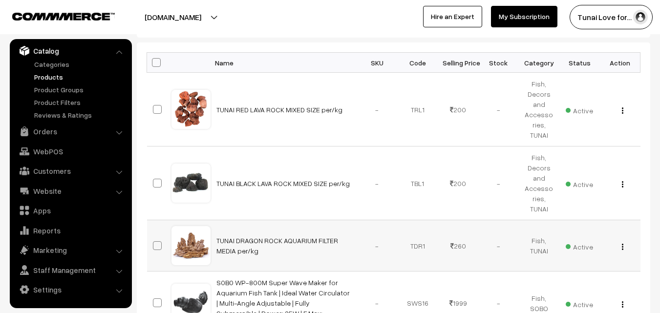
click at [623, 244] on img "button" at bounding box center [622, 247] width 1 height 6
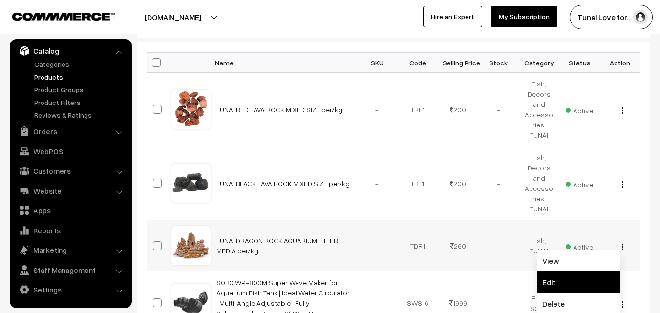
click at [558, 272] on link "Edit" at bounding box center [579, 283] width 83 height 22
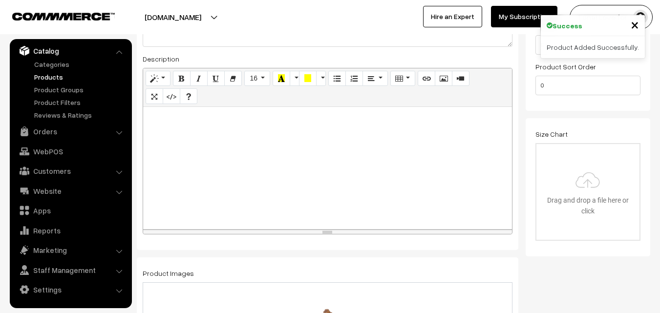
scroll to position [98, 0]
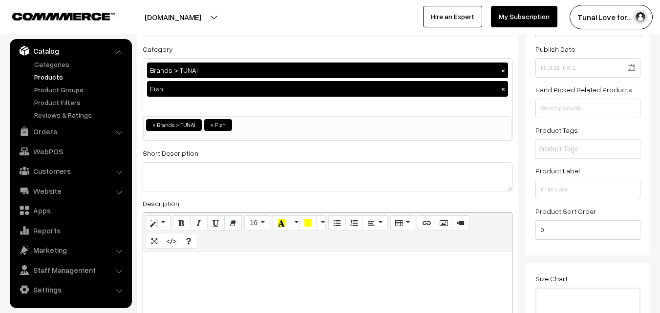
click at [278, 106] on div "Brands > TUNAI × Fish ×" at bounding box center [327, 88] width 369 height 58
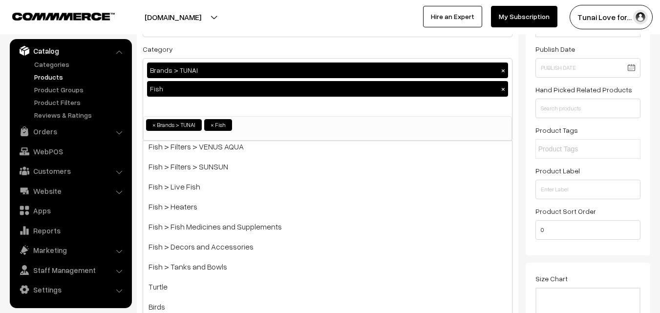
scroll to position [448, 0]
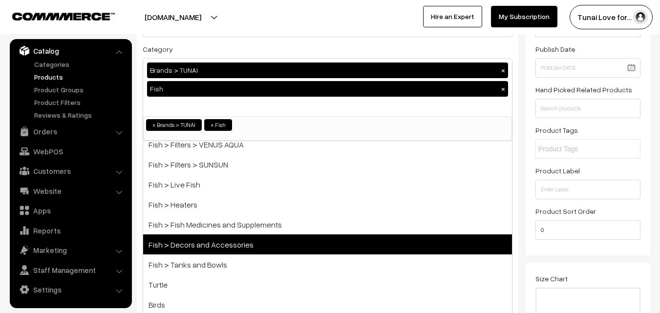
click at [244, 243] on span "Fish > Decors and Accessories" at bounding box center [327, 245] width 369 height 20
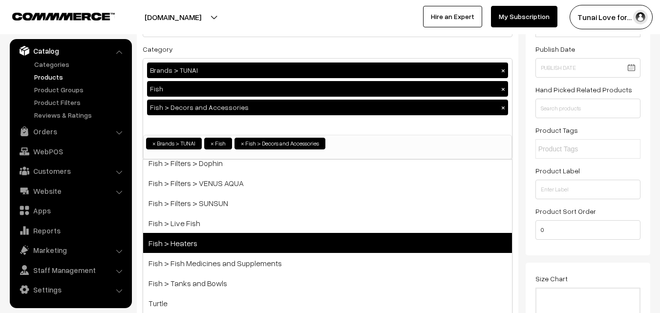
scroll to position [428, 0]
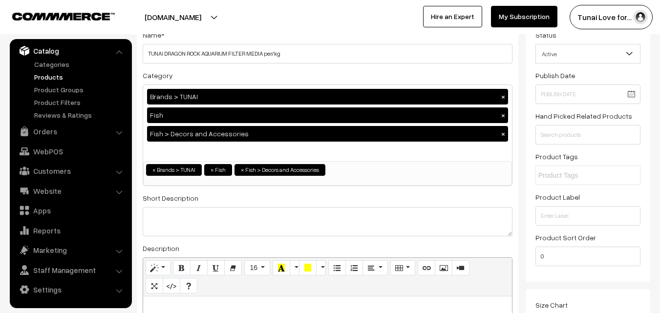
scroll to position [0, 0]
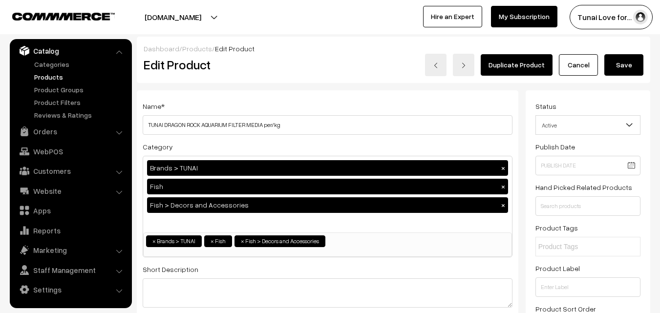
click at [622, 70] on button "Save" at bounding box center [624, 65] width 39 height 22
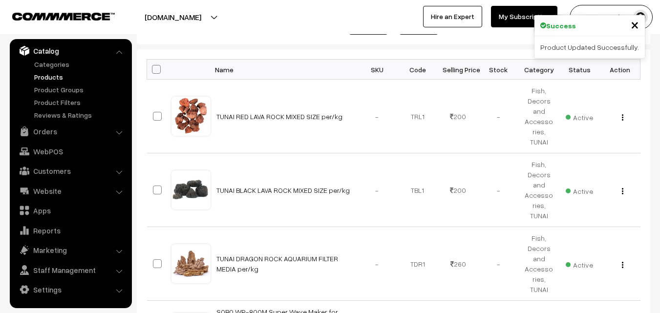
scroll to position [196, 0]
